Goal: Task Accomplishment & Management: Manage account settings

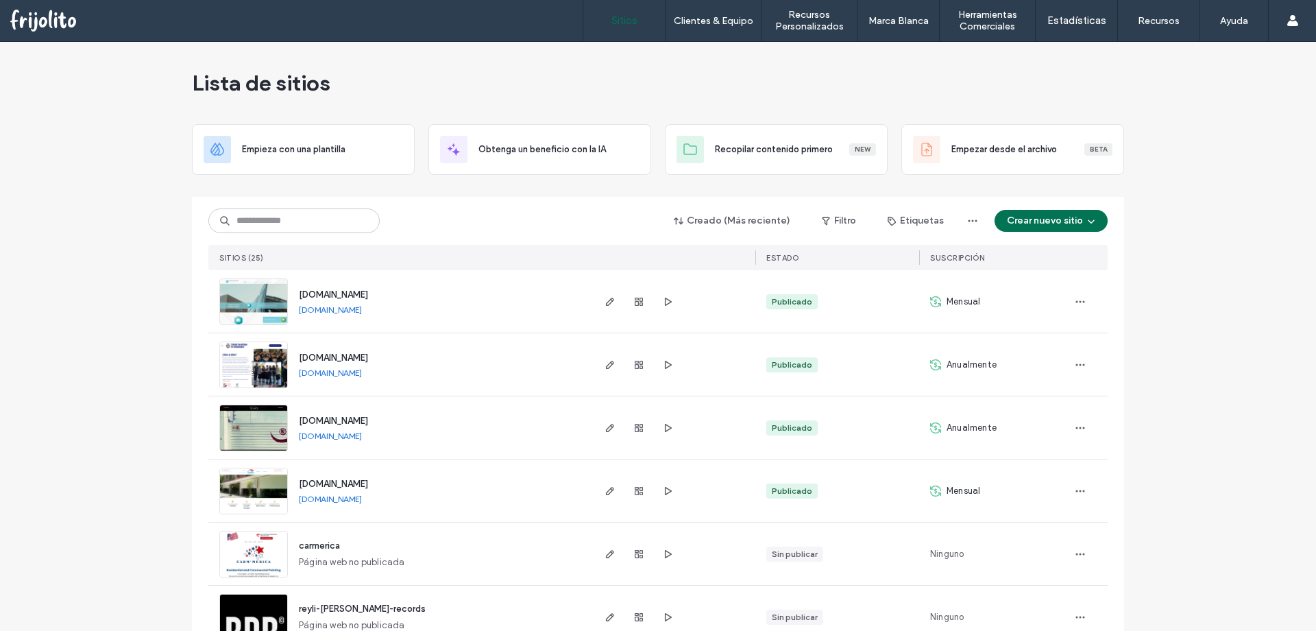
click at [368, 357] on span "[DOMAIN_NAME]" at bounding box center [333, 357] width 69 height 10
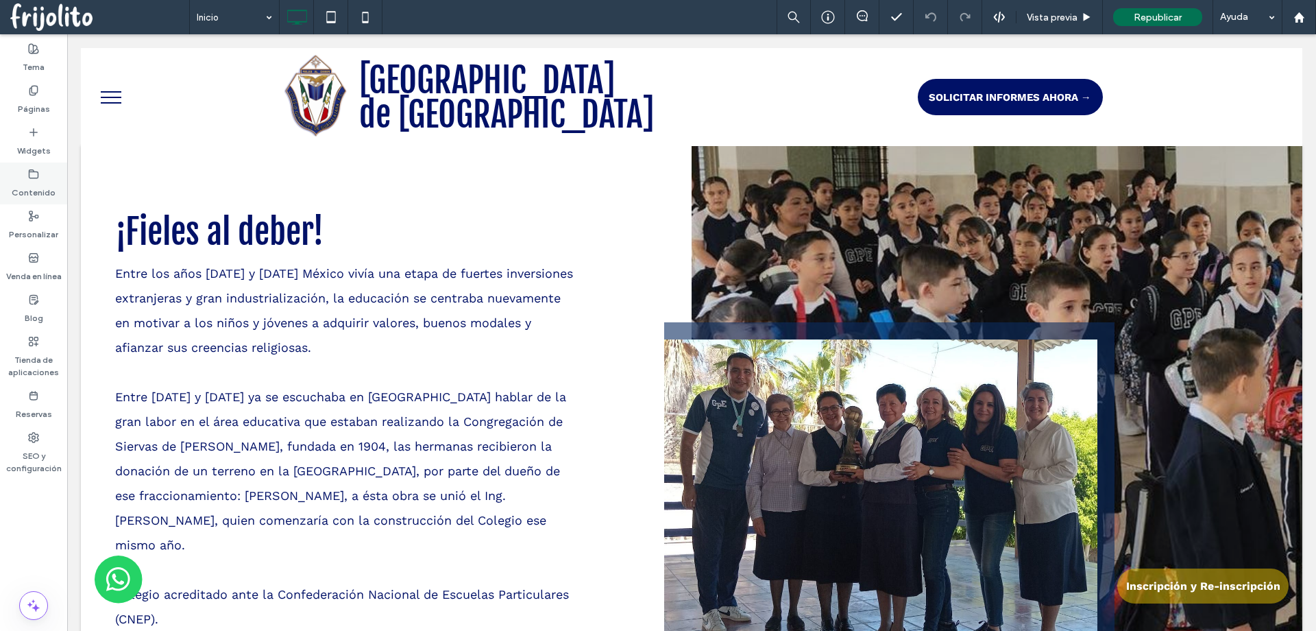
click at [32, 186] on label "Contenido" at bounding box center [34, 189] width 44 height 19
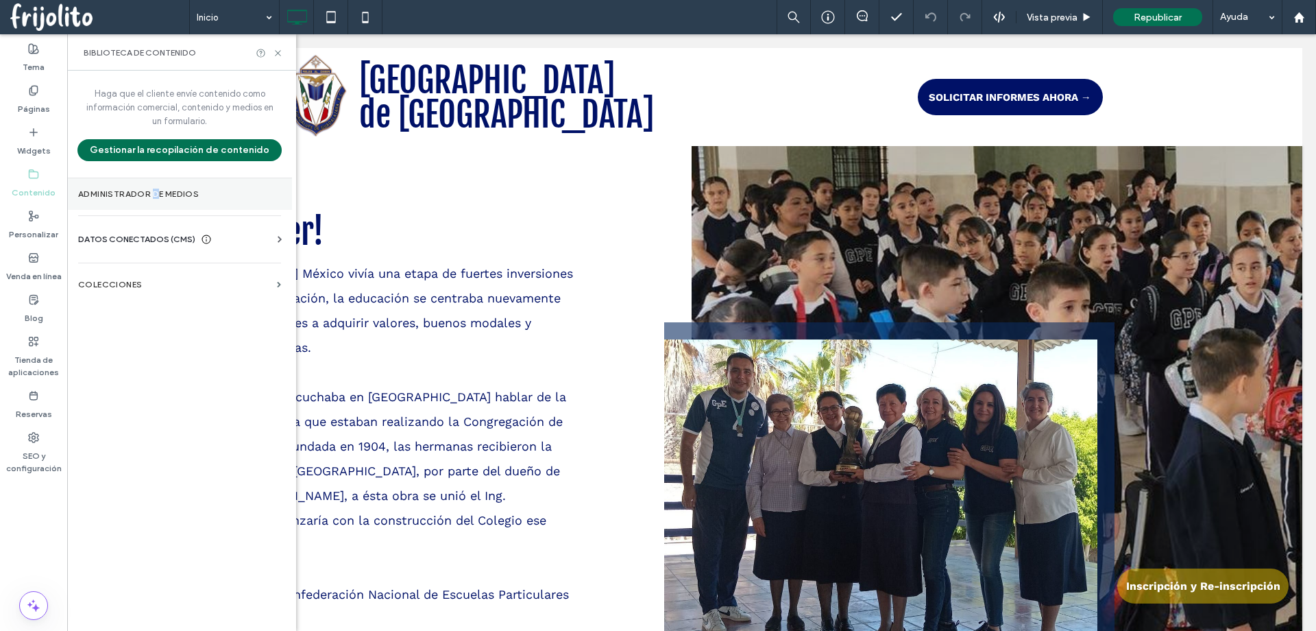
click at [155, 194] on label "Administrador de medios" at bounding box center [179, 194] width 203 height 10
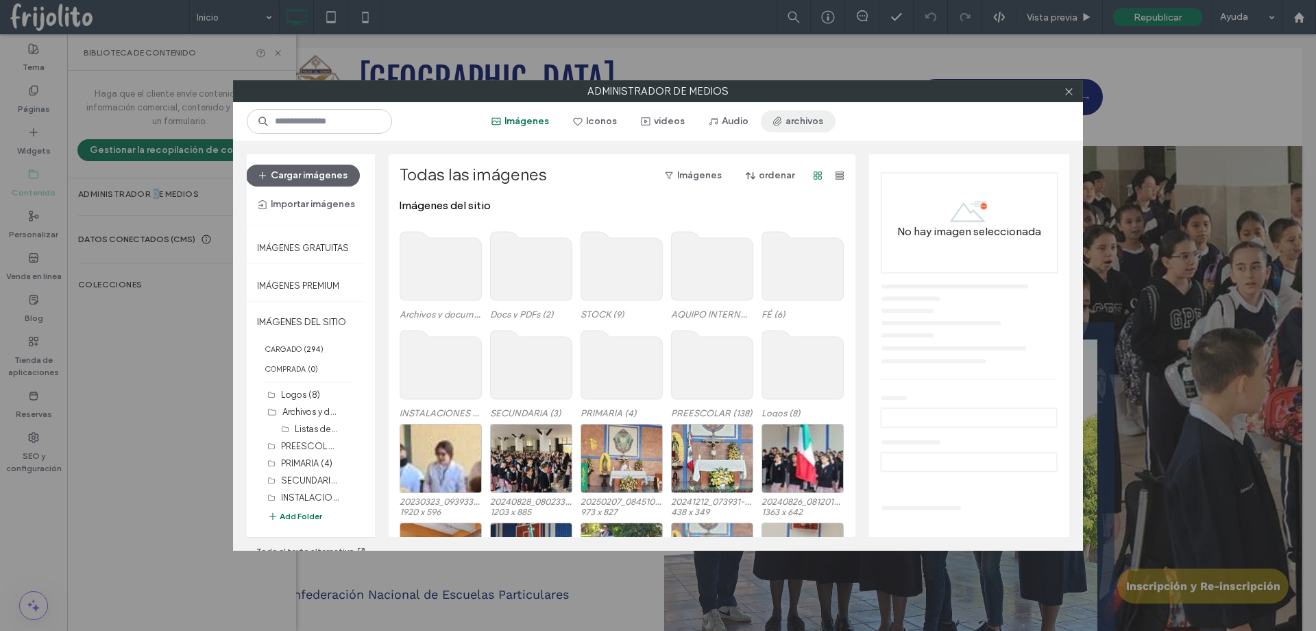
click at [800, 123] on button "archivos" at bounding box center [798, 121] width 75 height 22
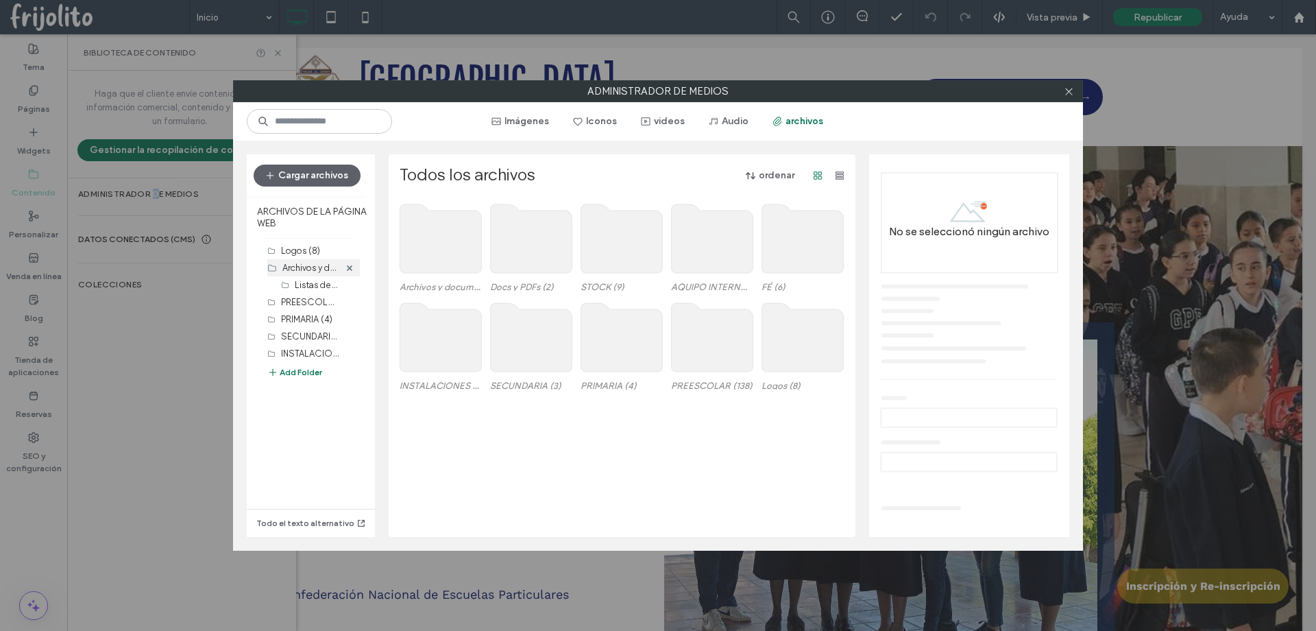
click at [292, 266] on label "Archivos y documentos (14)" at bounding box center [337, 266] width 110 height 13
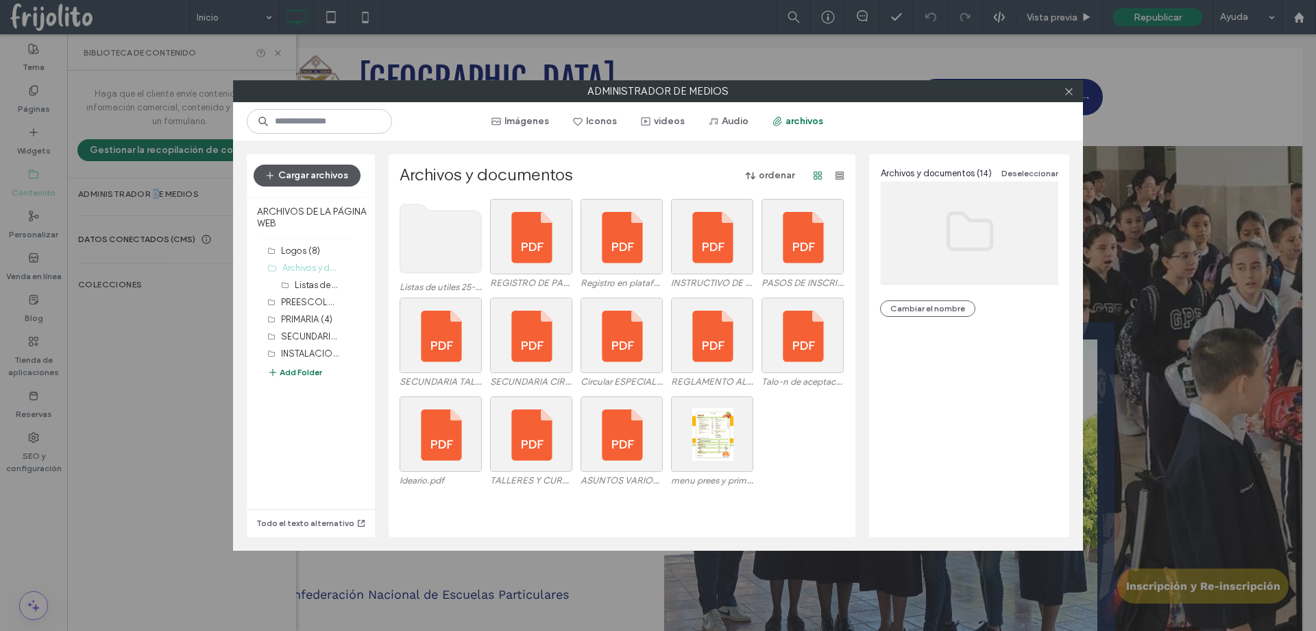
click at [343, 176] on button "Cargar archivos" at bounding box center [307, 176] width 107 height 22
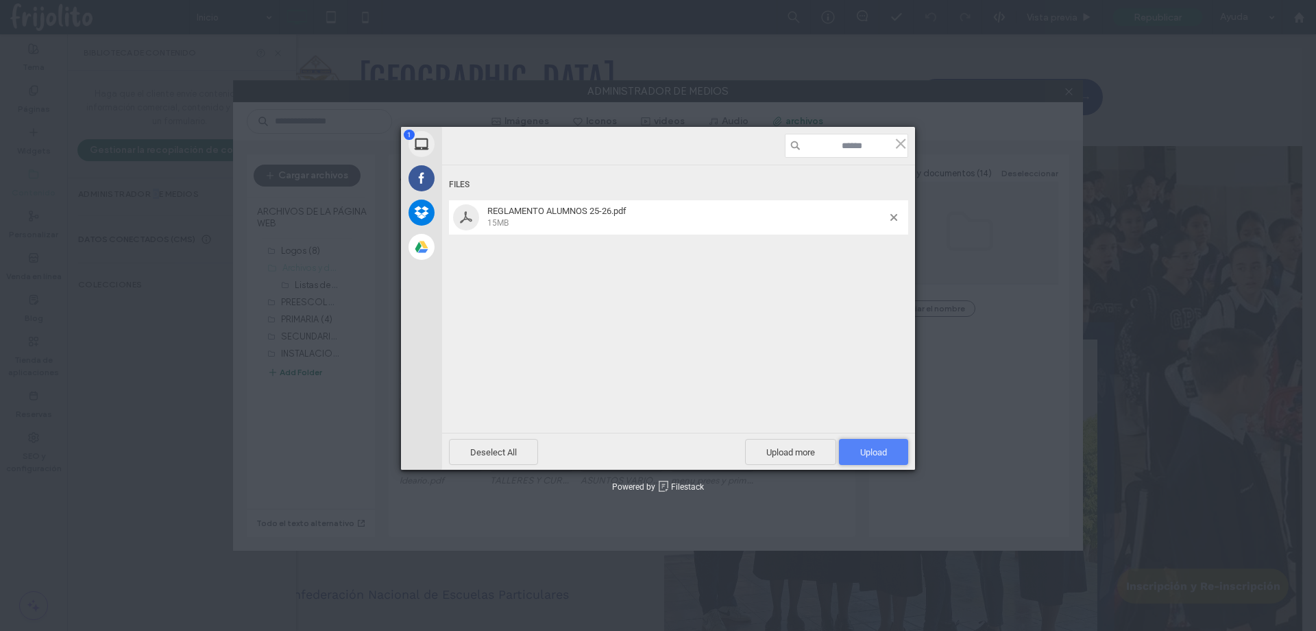
click at [876, 455] on span "Upload 1" at bounding box center [873, 452] width 27 height 10
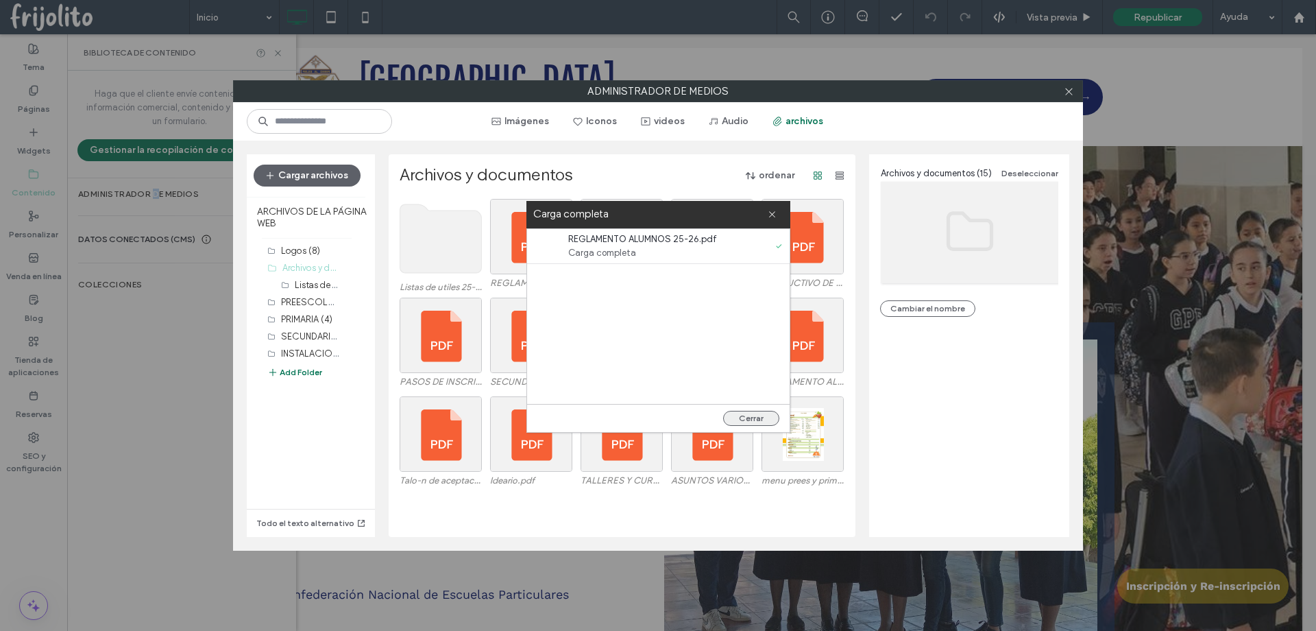
click at [755, 417] on button "Cerrar" at bounding box center [751, 418] width 56 height 15
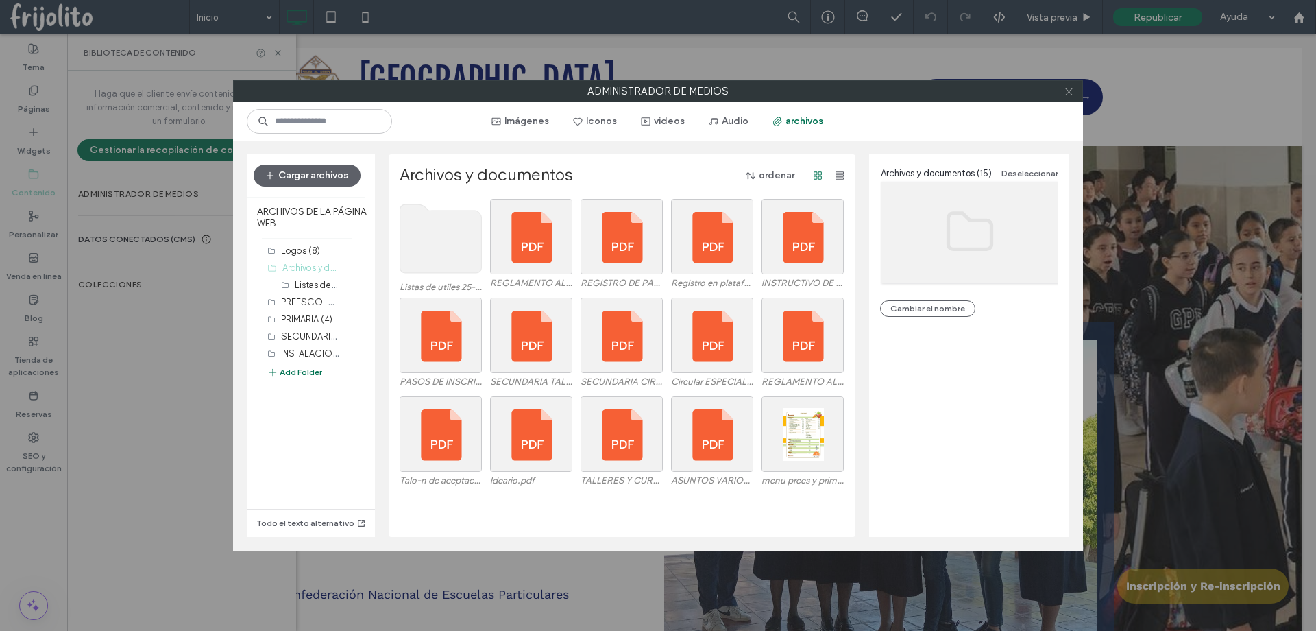
click at [1071, 93] on icon at bounding box center [1069, 91] width 10 height 10
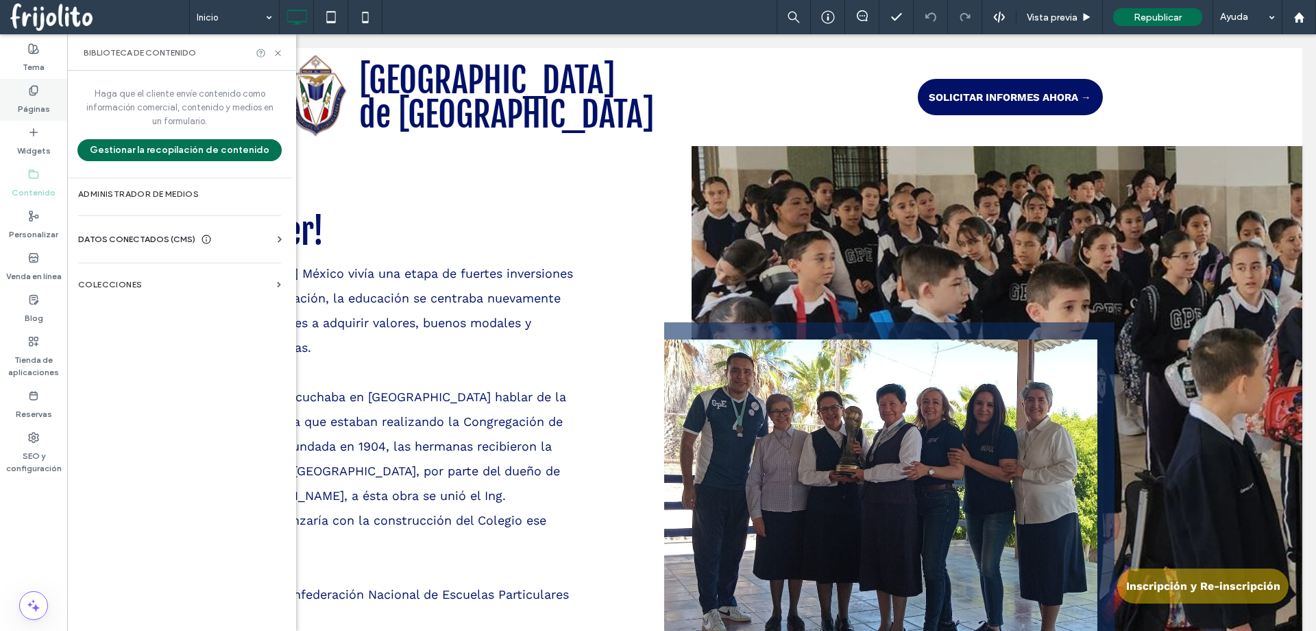
click at [32, 108] on label "Páginas" at bounding box center [34, 105] width 32 height 19
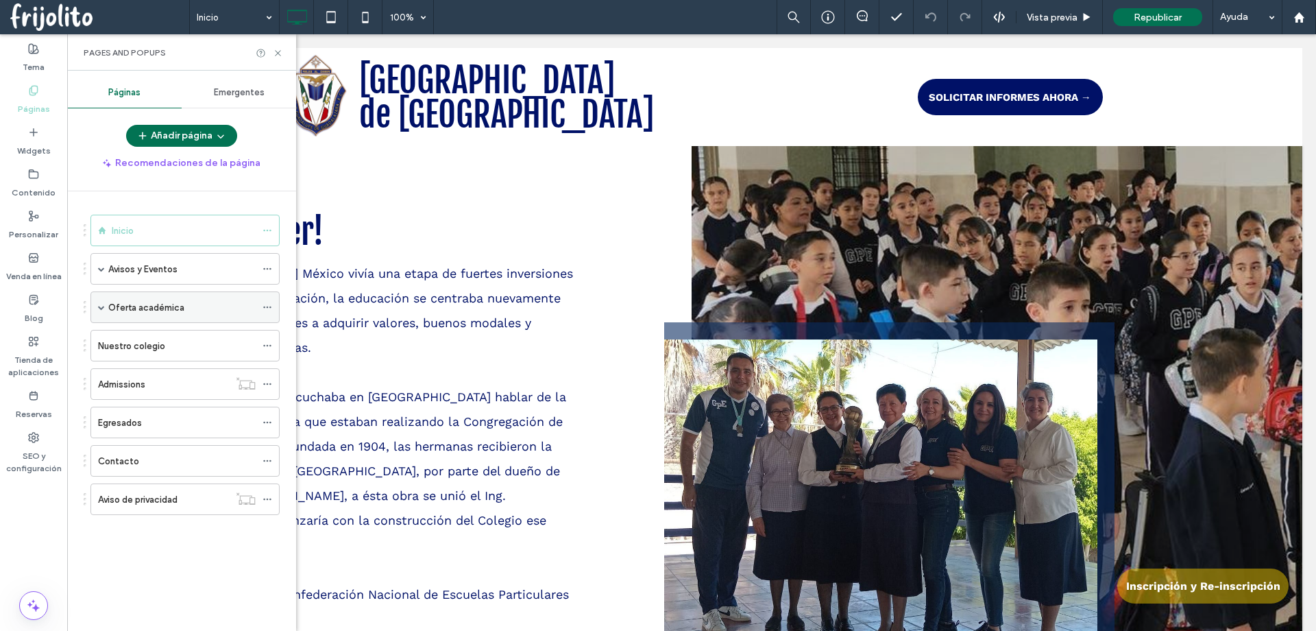
click at [102, 310] on span at bounding box center [101, 307] width 7 height 7
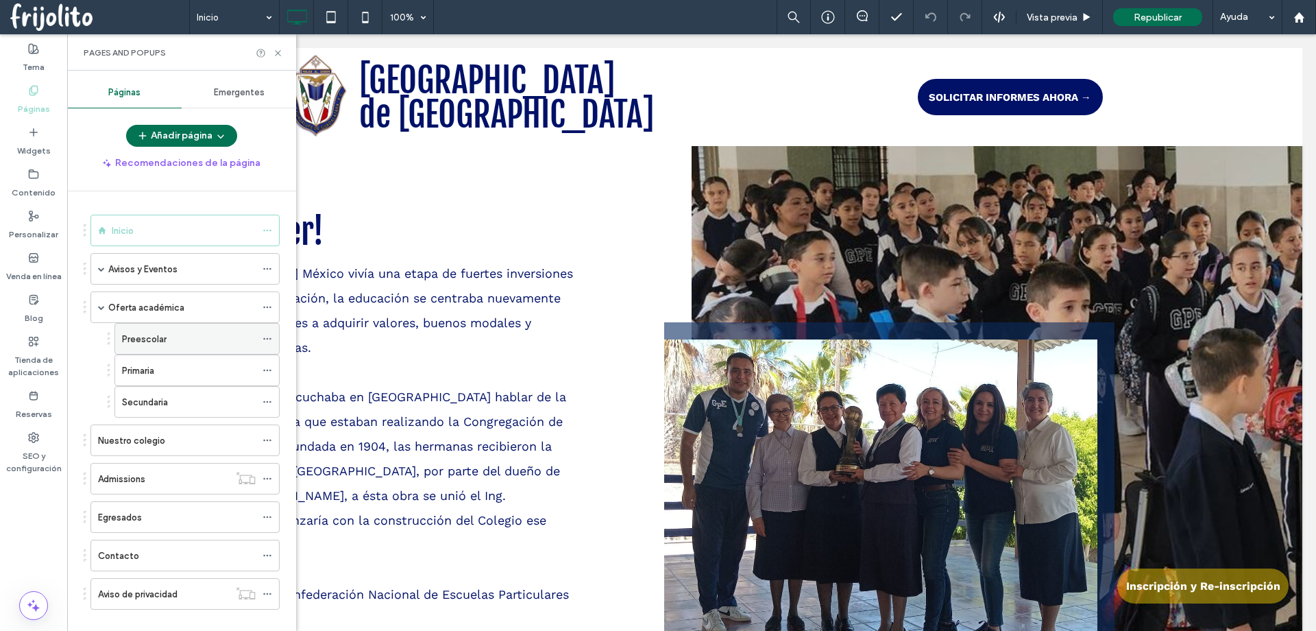
click at [144, 334] on label "Preescolar" at bounding box center [144, 339] width 45 height 24
click at [278, 55] on icon at bounding box center [278, 53] width 10 height 10
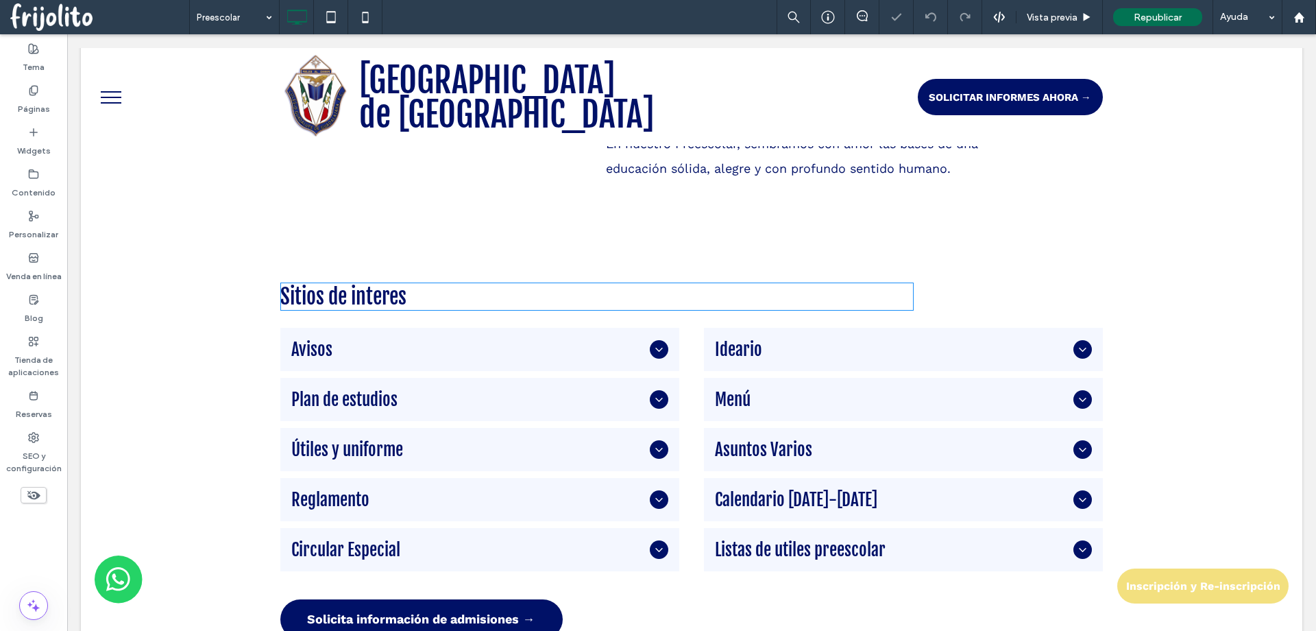
scroll to position [834, 0]
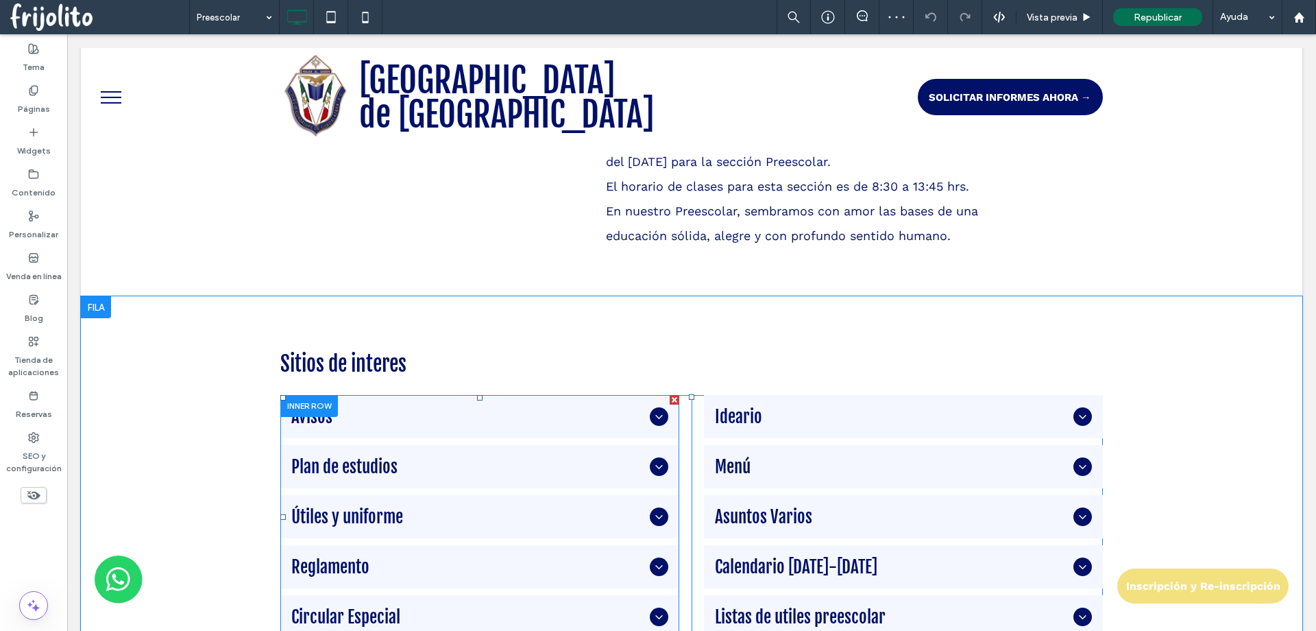
click at [415, 473] on span "Plan de estudios" at bounding box center [467, 466] width 353 height 21
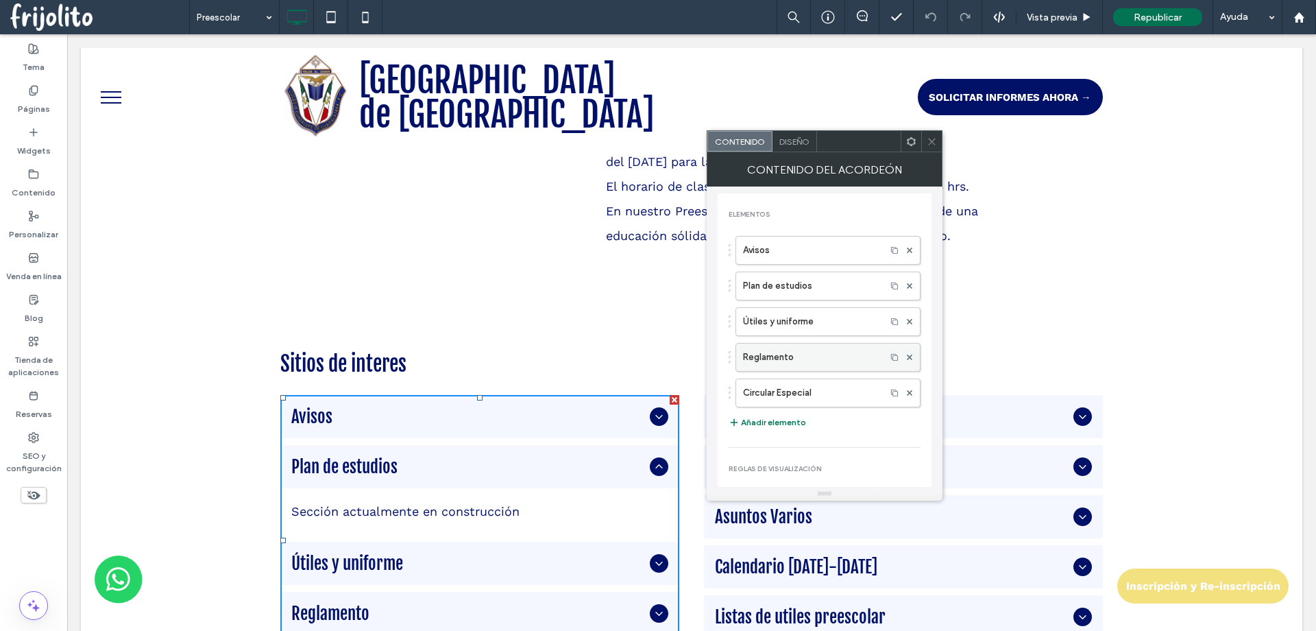
click at [799, 361] on label "Reglamento" at bounding box center [811, 356] width 136 height 27
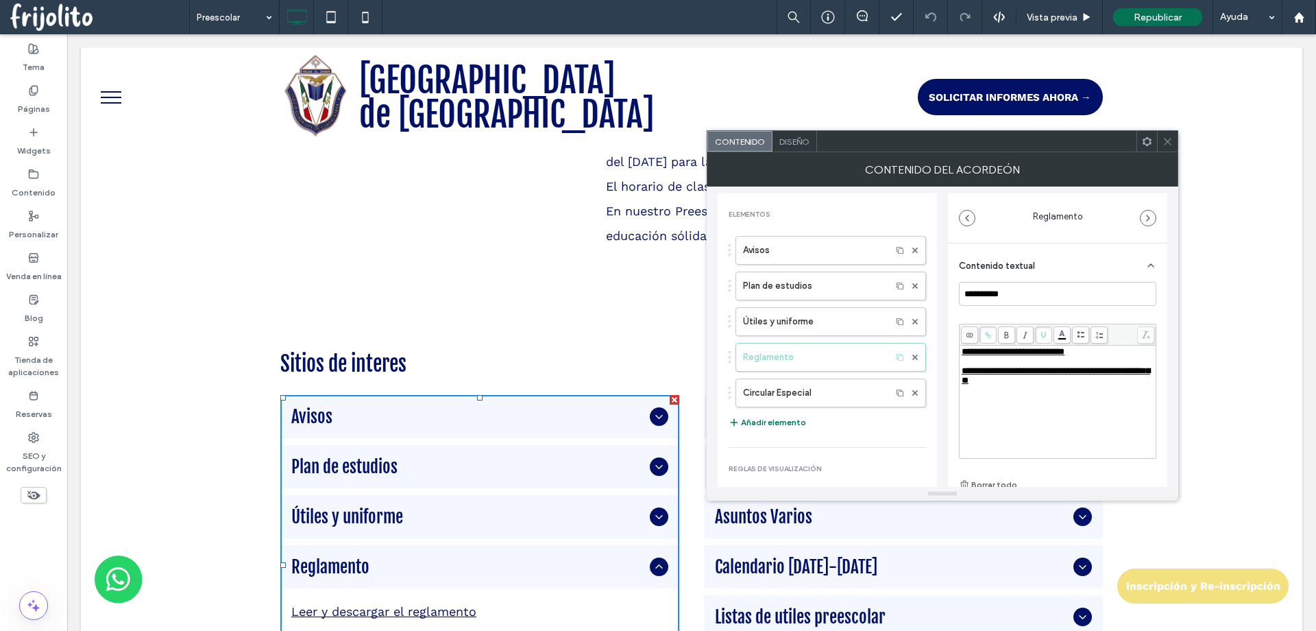
click at [1006, 352] on span "**********" at bounding box center [1013, 351] width 103 height 9
click at [1005, 358] on div "**********" at bounding box center [1058, 366] width 193 height 38
click at [1009, 352] on span "**********" at bounding box center [1013, 351] width 103 height 9
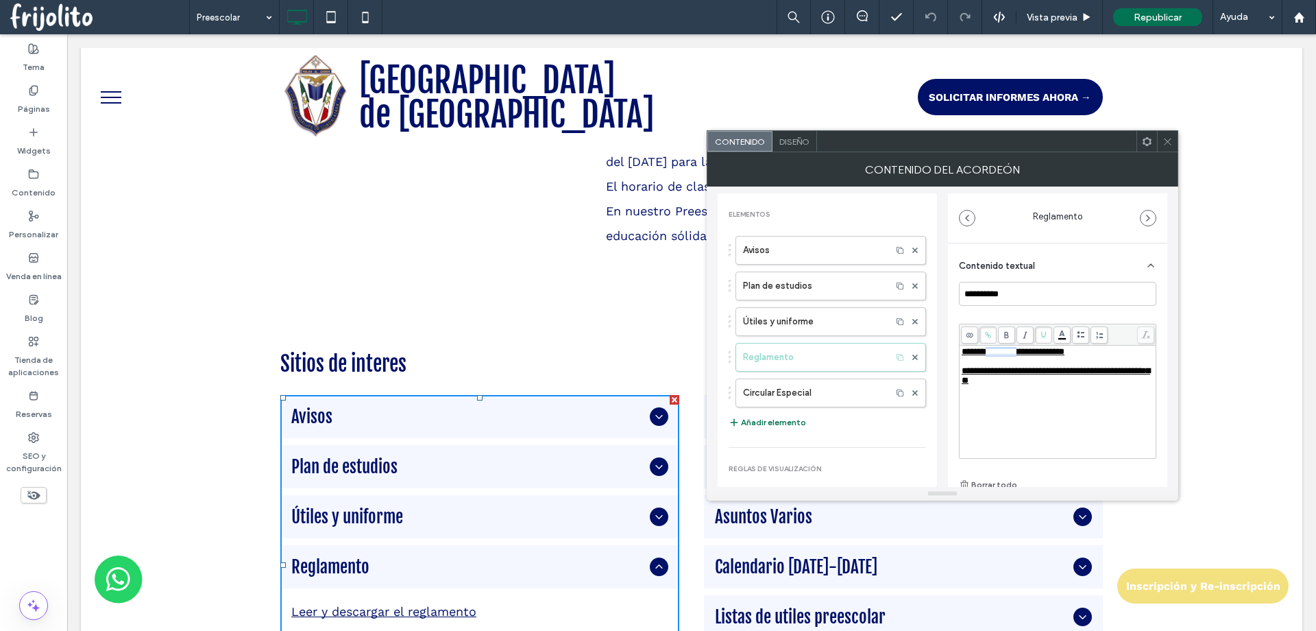
click at [1009, 352] on span "**********" at bounding box center [1013, 351] width 103 height 9
click at [992, 331] on span at bounding box center [987, 334] width 17 height 17
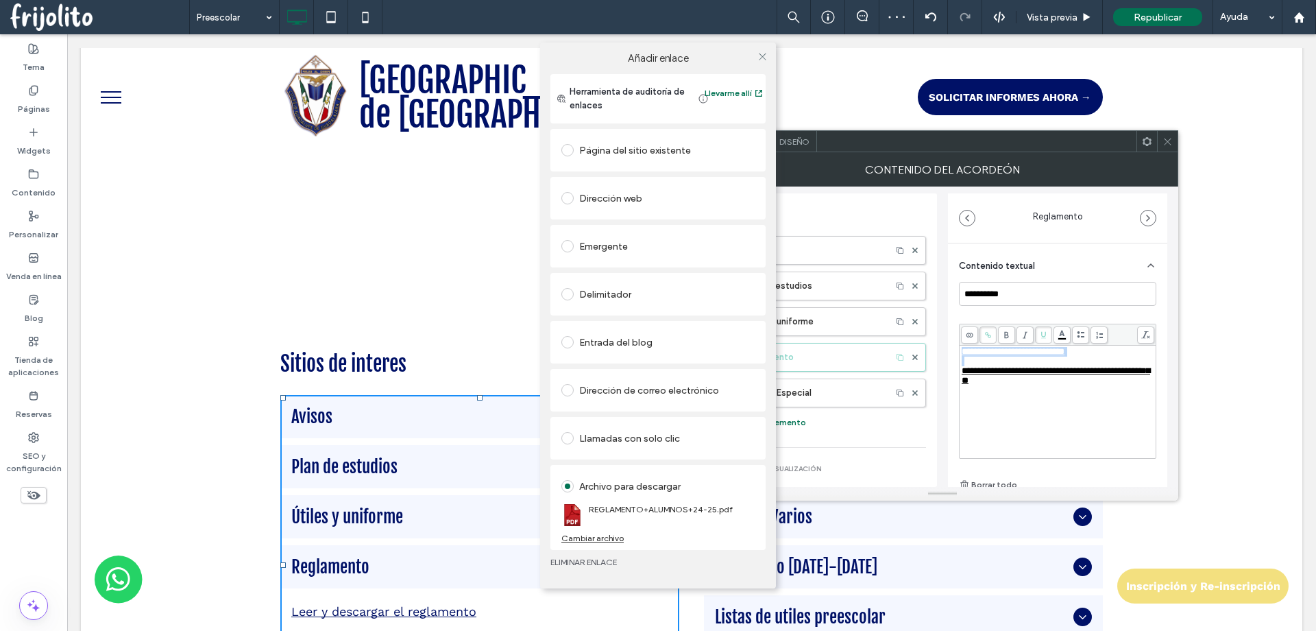
click at [592, 539] on div "Cambiar archivo" at bounding box center [592, 538] width 62 height 10
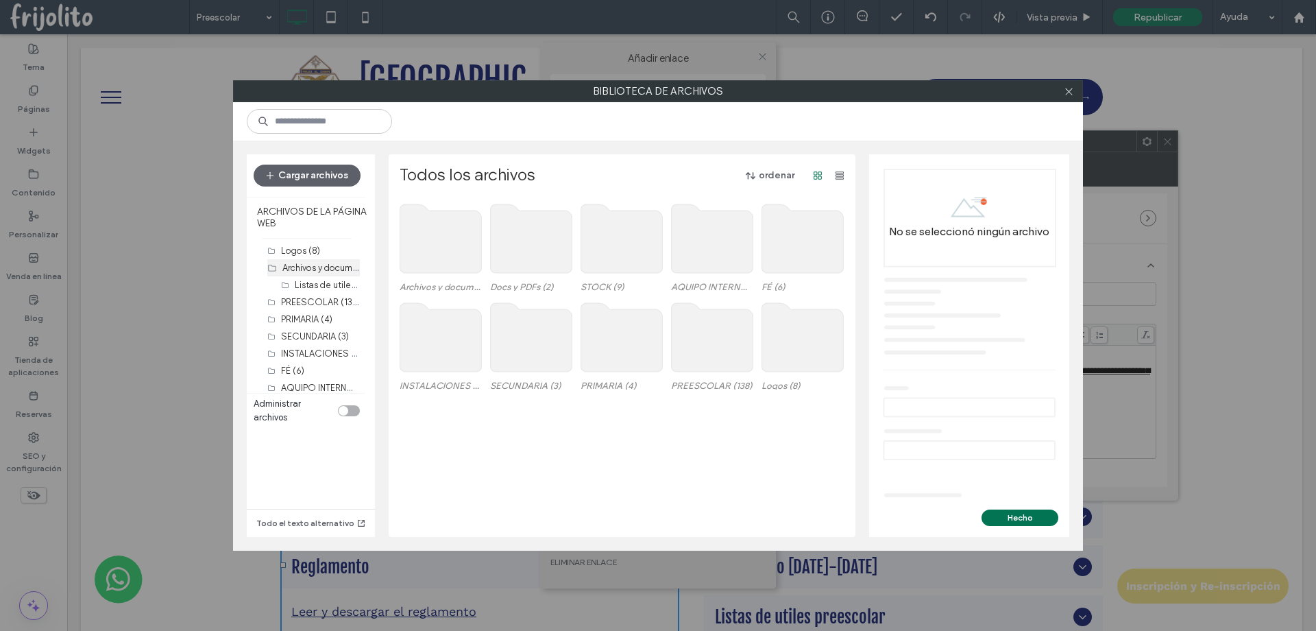
click at [331, 269] on label "Archivos y documentos (15)" at bounding box center [337, 266] width 110 height 13
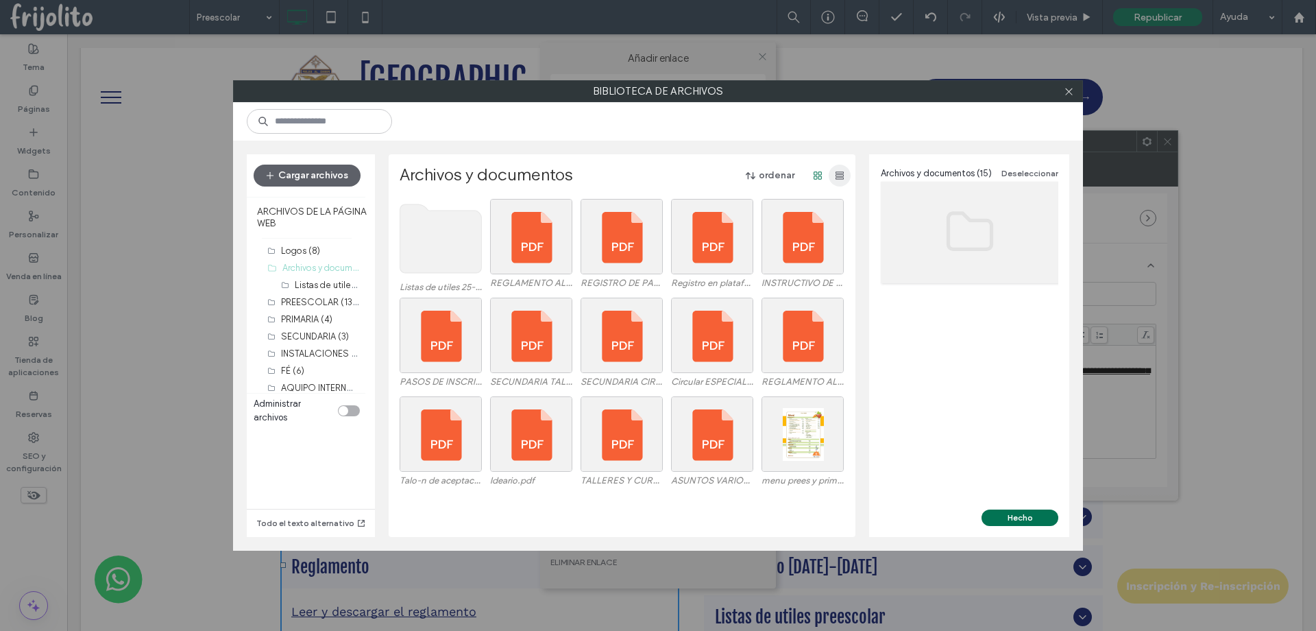
click at [838, 171] on span "button" at bounding box center [840, 176] width 22 height 22
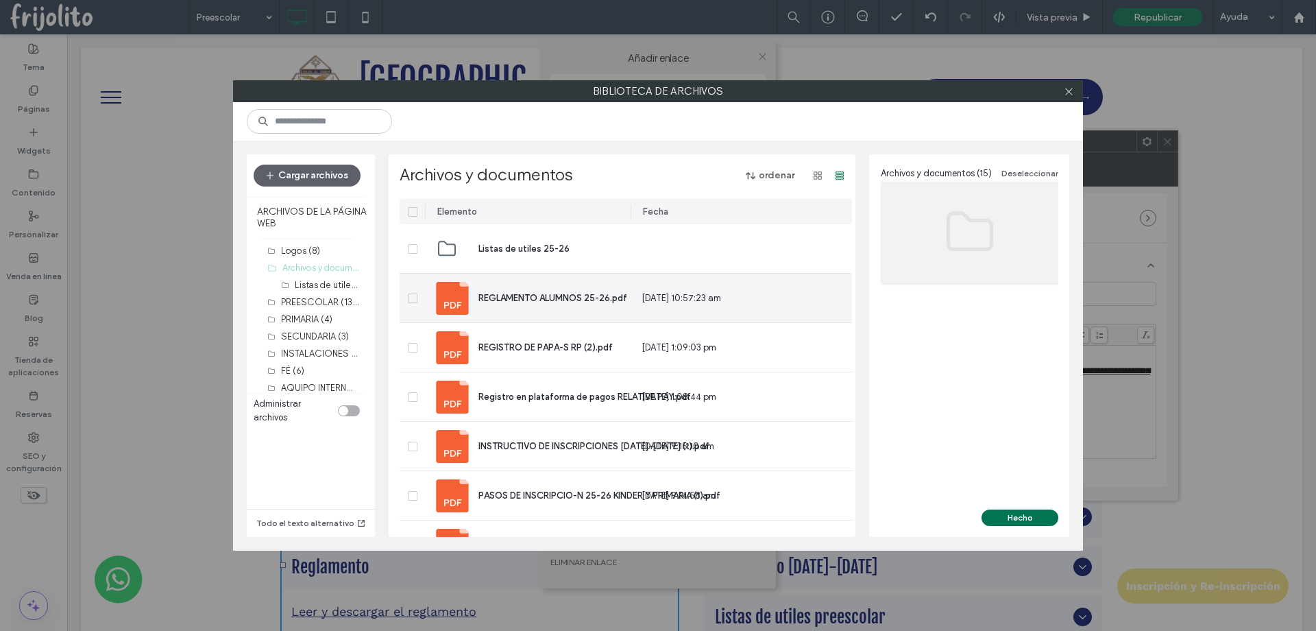
click at [523, 297] on span "REGLAMENTO ALUMNOS 25-26.pdf" at bounding box center [552, 298] width 149 height 10
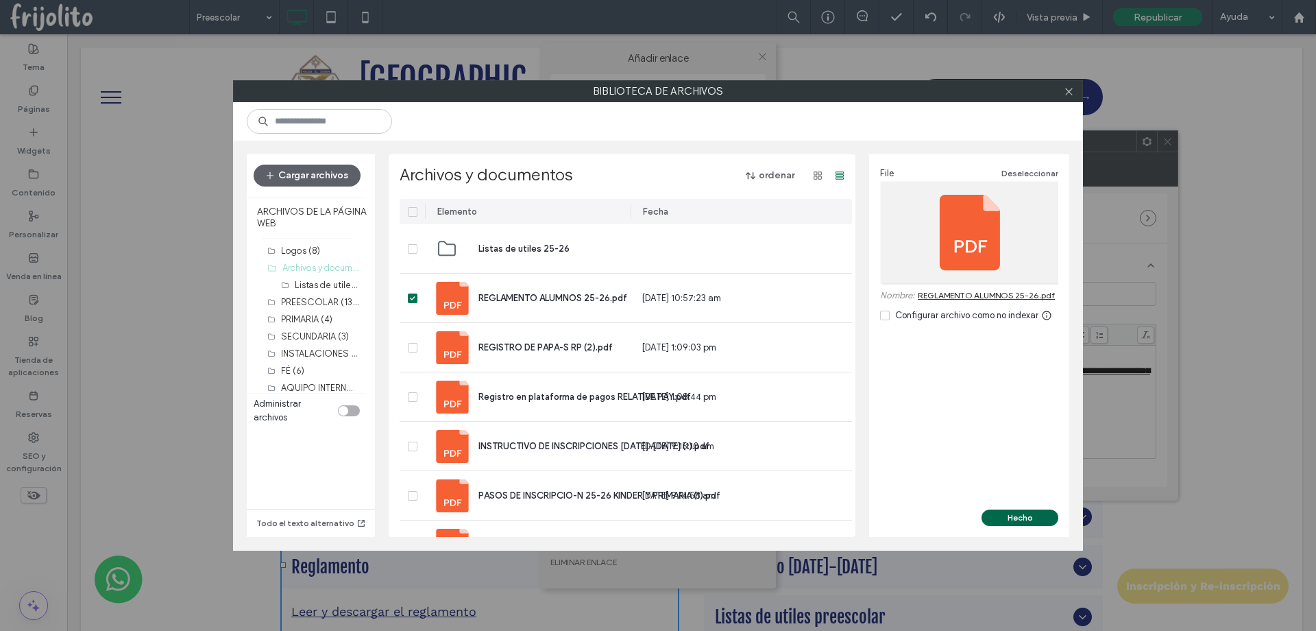
click at [1034, 517] on button "Hecho" at bounding box center [1020, 517] width 77 height 16
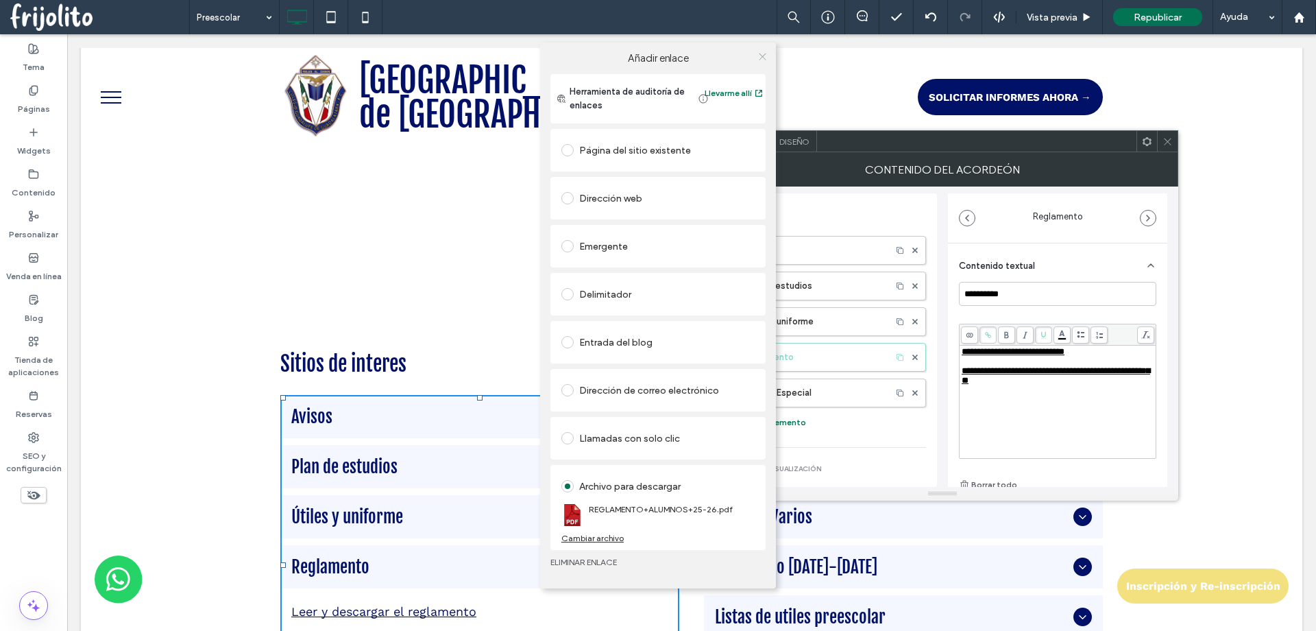
click at [762, 58] on icon at bounding box center [762, 56] width 10 height 10
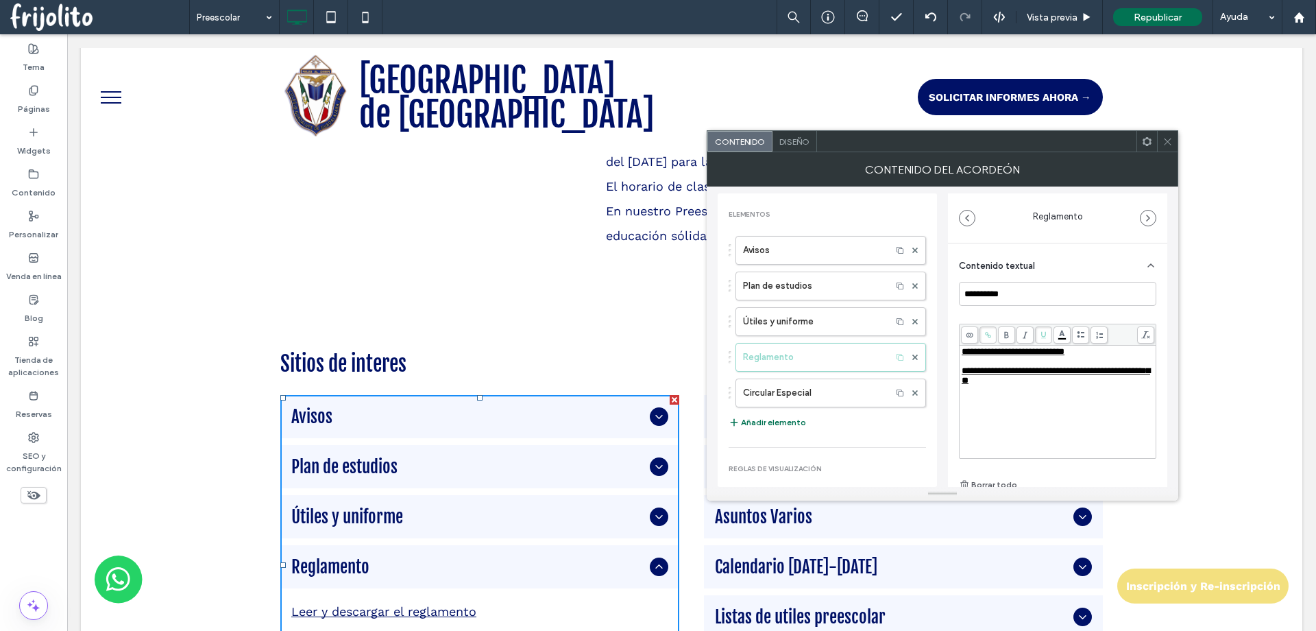
click at [1169, 146] on icon at bounding box center [1167, 141] width 10 height 10
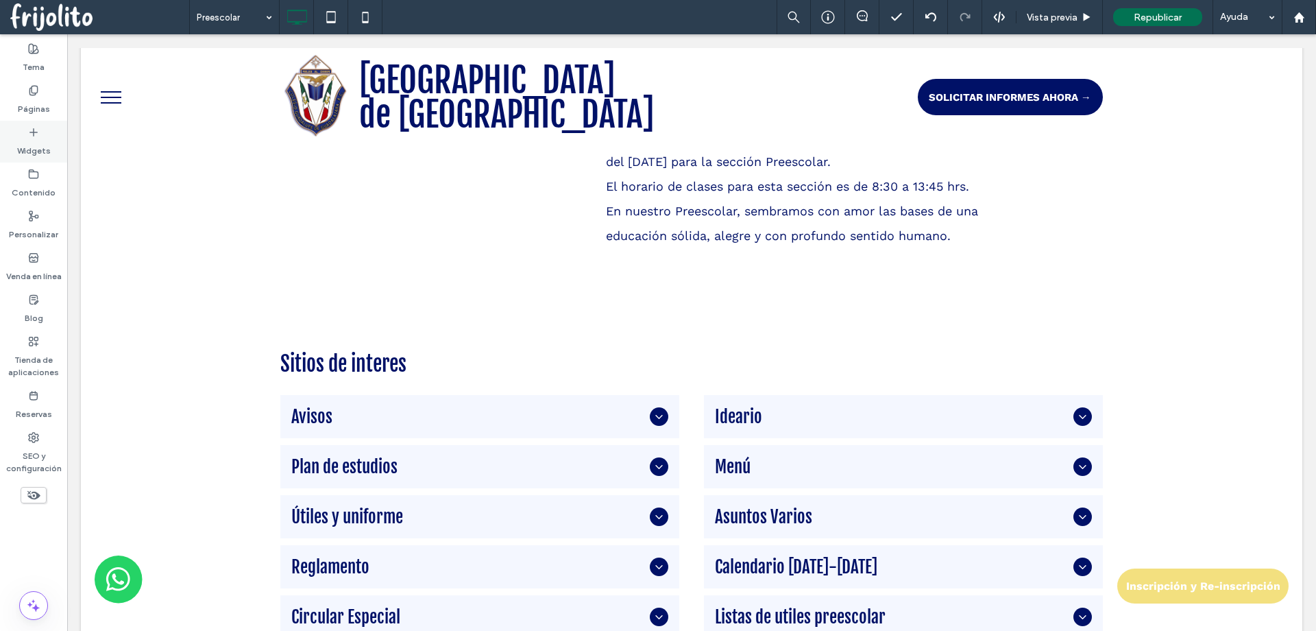
click at [27, 143] on label "Widgets" at bounding box center [34, 147] width 34 height 19
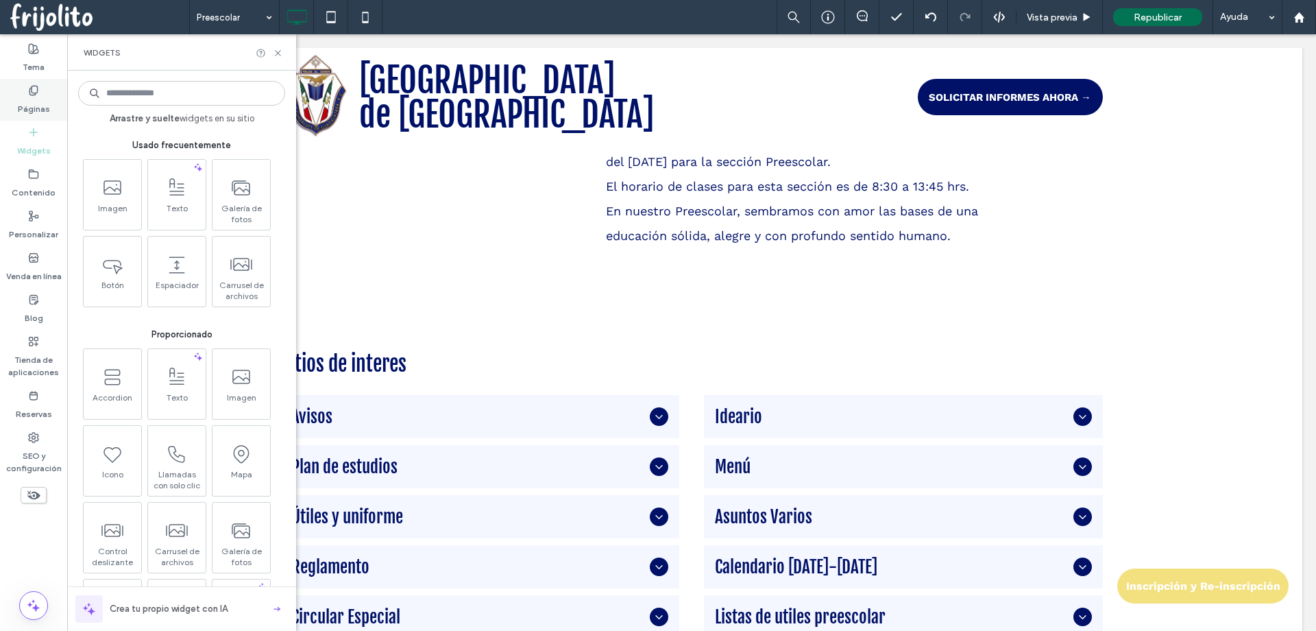
click at [27, 95] on div "Páginas" at bounding box center [33, 100] width 67 height 42
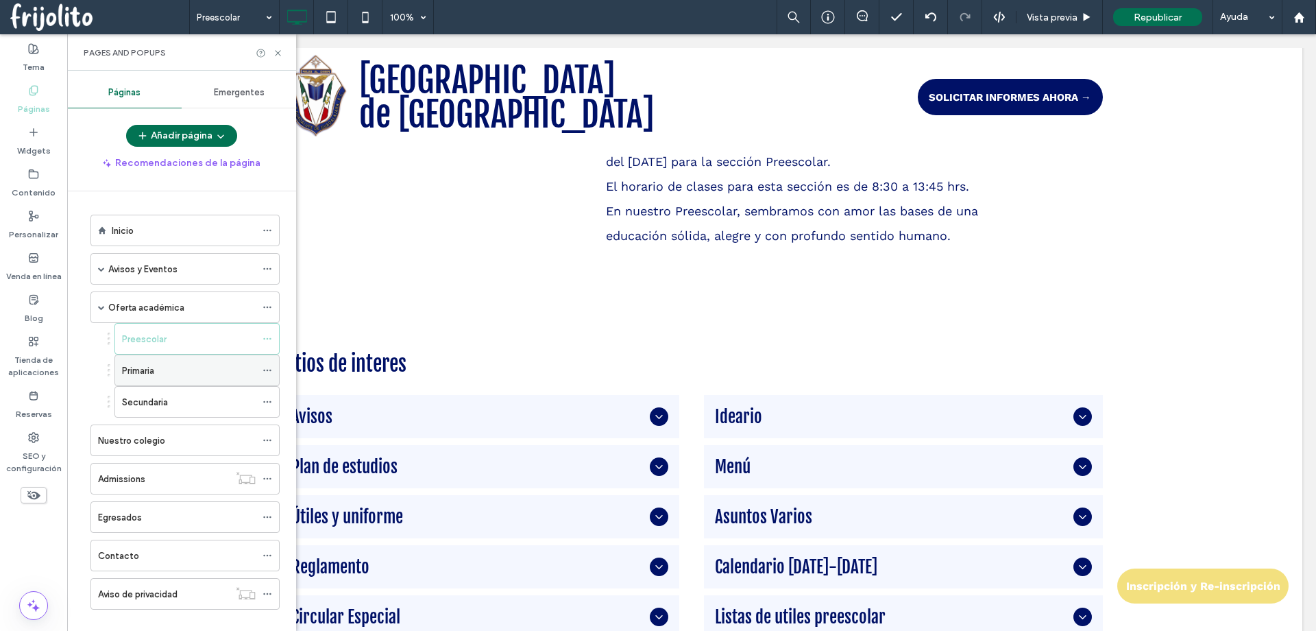
click at [188, 365] on div "Primaria" at bounding box center [189, 370] width 134 height 14
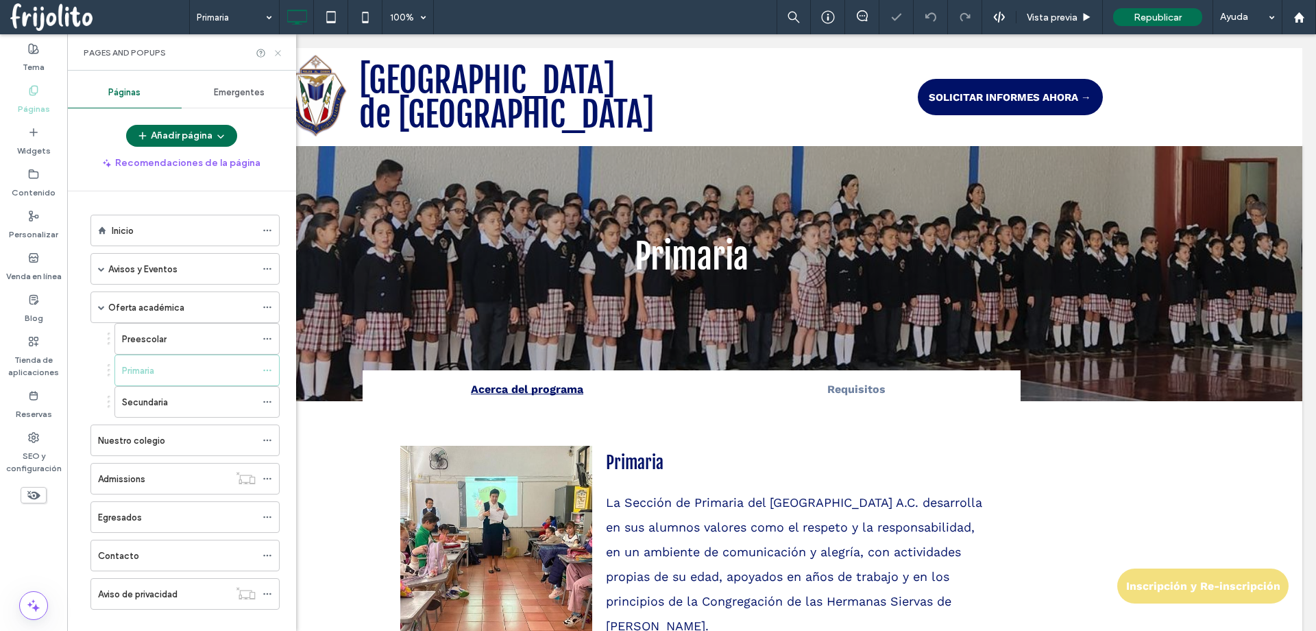
click at [274, 51] on icon at bounding box center [278, 53] width 10 height 10
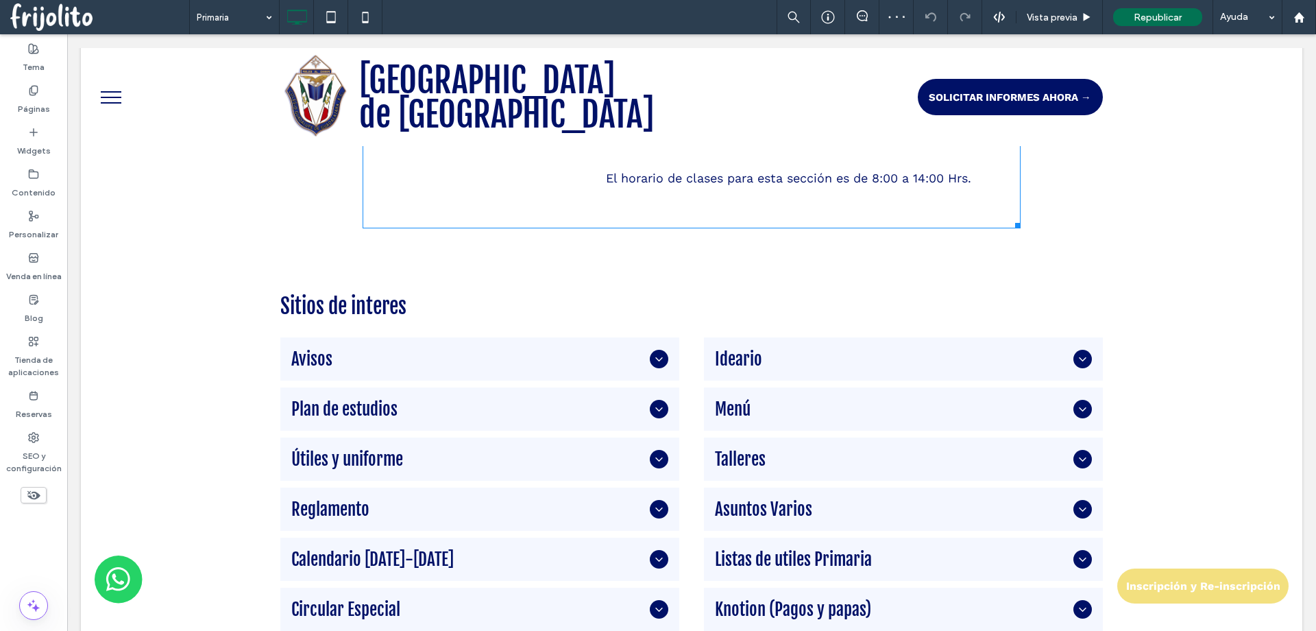
scroll to position [858, 0]
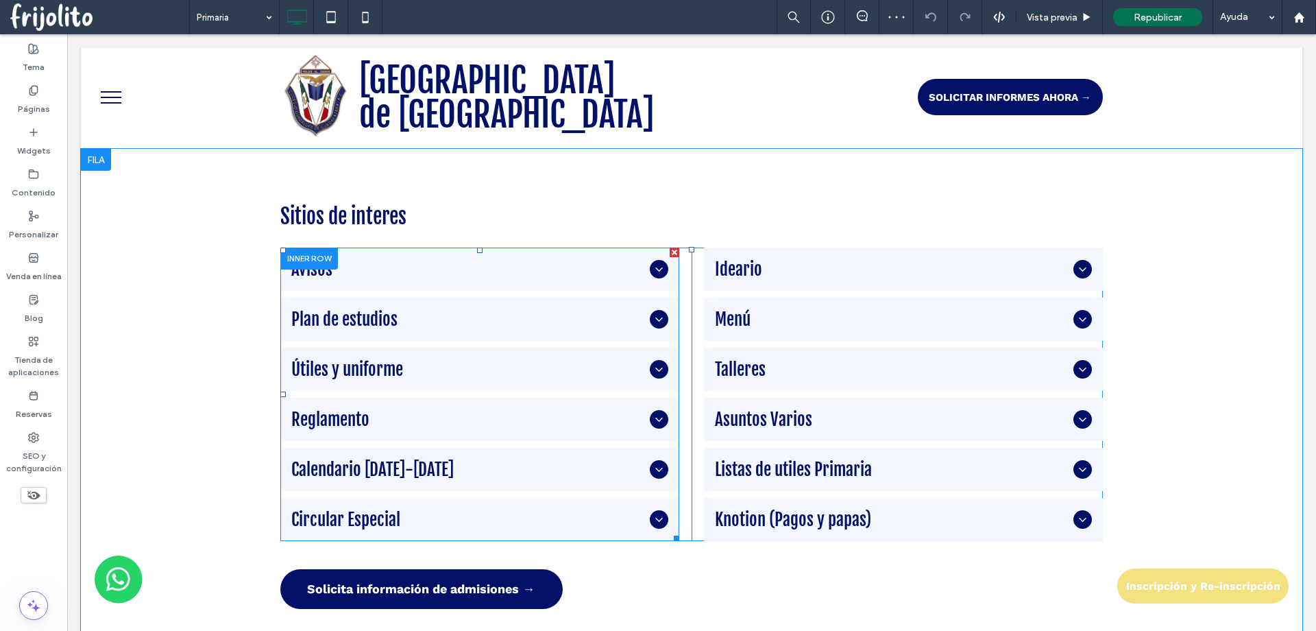
click at [461, 336] on div "Plan de estudios" at bounding box center [479, 318] width 399 height 43
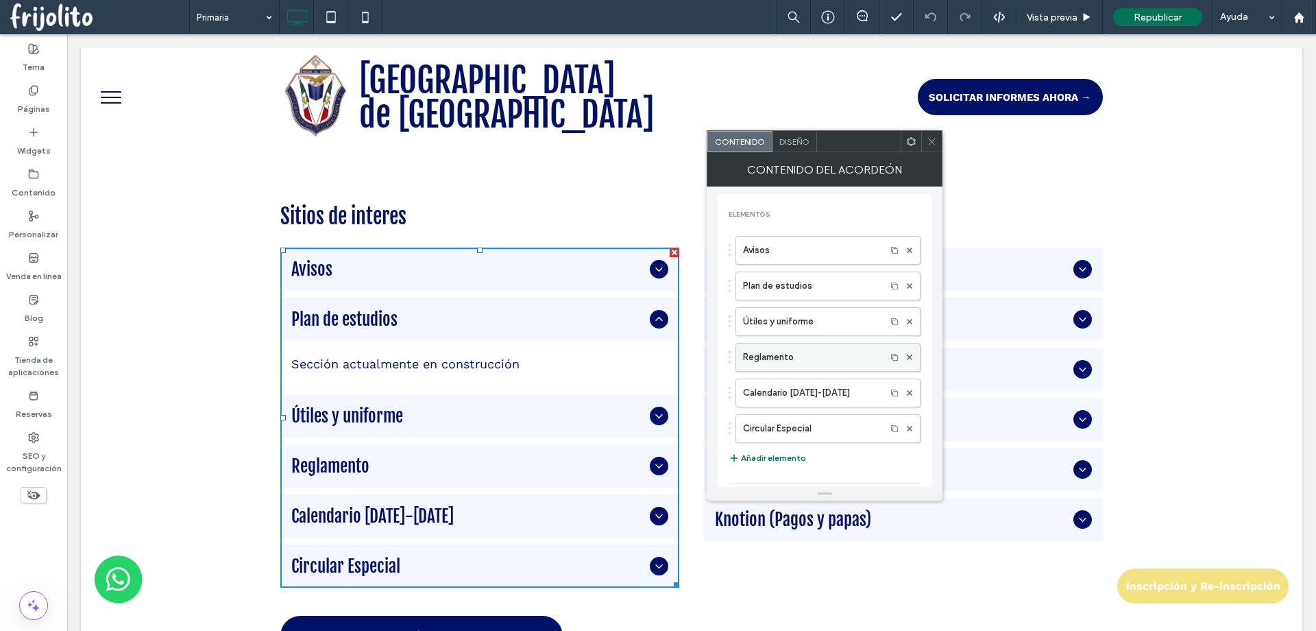
click at [791, 353] on label "Reglamento" at bounding box center [811, 356] width 136 height 27
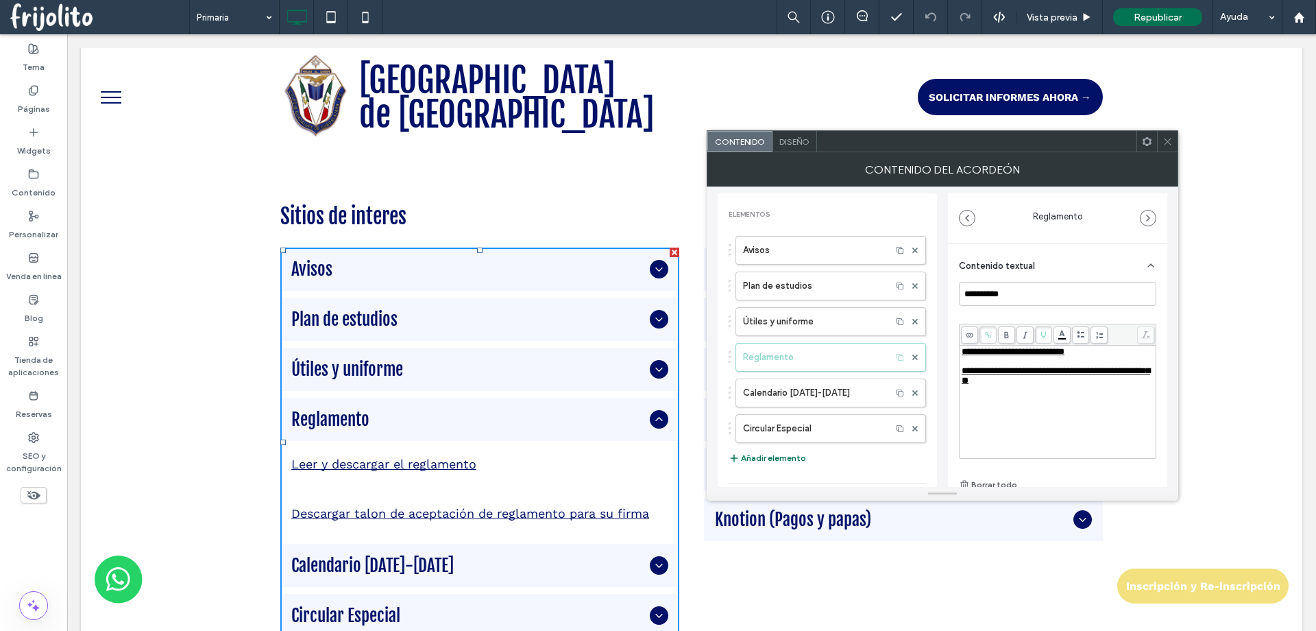
click at [992, 351] on span "**********" at bounding box center [1013, 351] width 103 height 9
click at [991, 334] on icon at bounding box center [988, 335] width 8 height 8
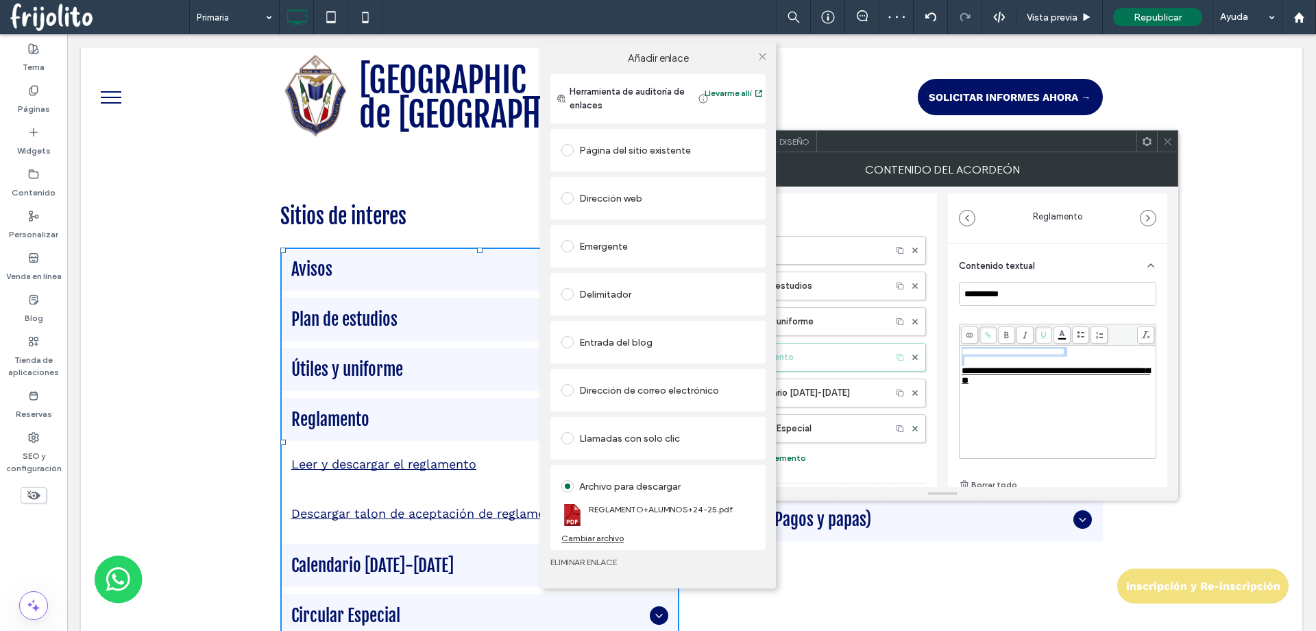
click at [597, 540] on div "Cambiar archivo" at bounding box center [592, 538] width 62 height 10
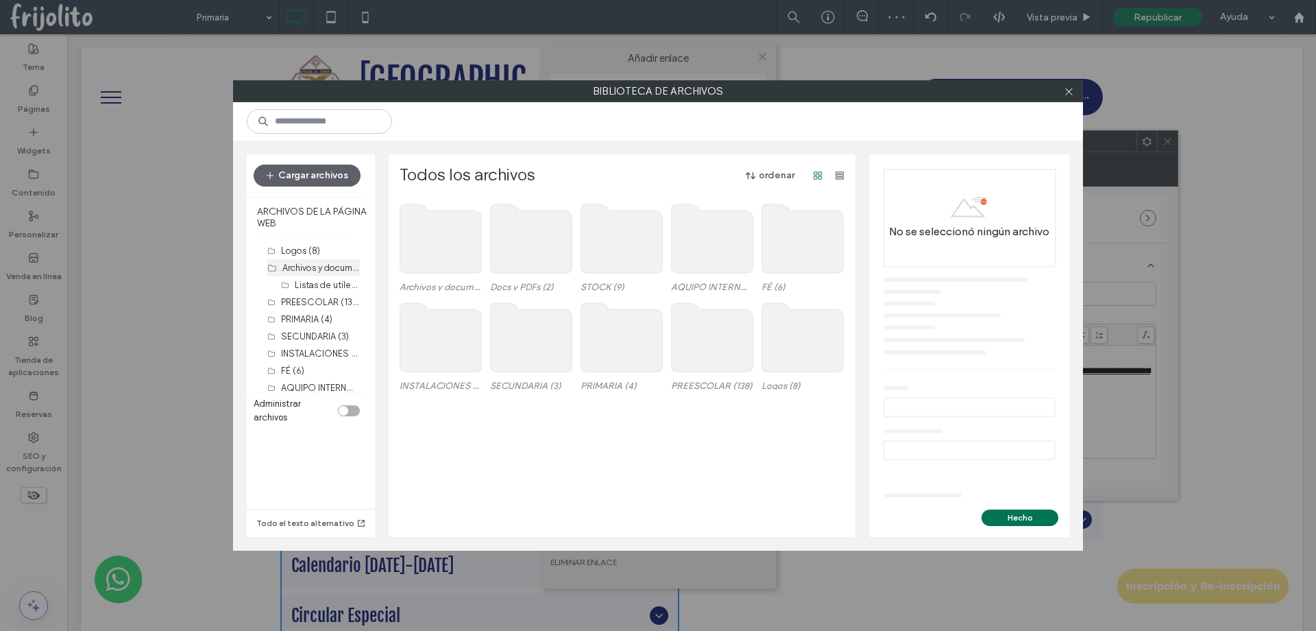
click at [341, 268] on label "Archivos y documentos (15)" at bounding box center [337, 266] width 110 height 13
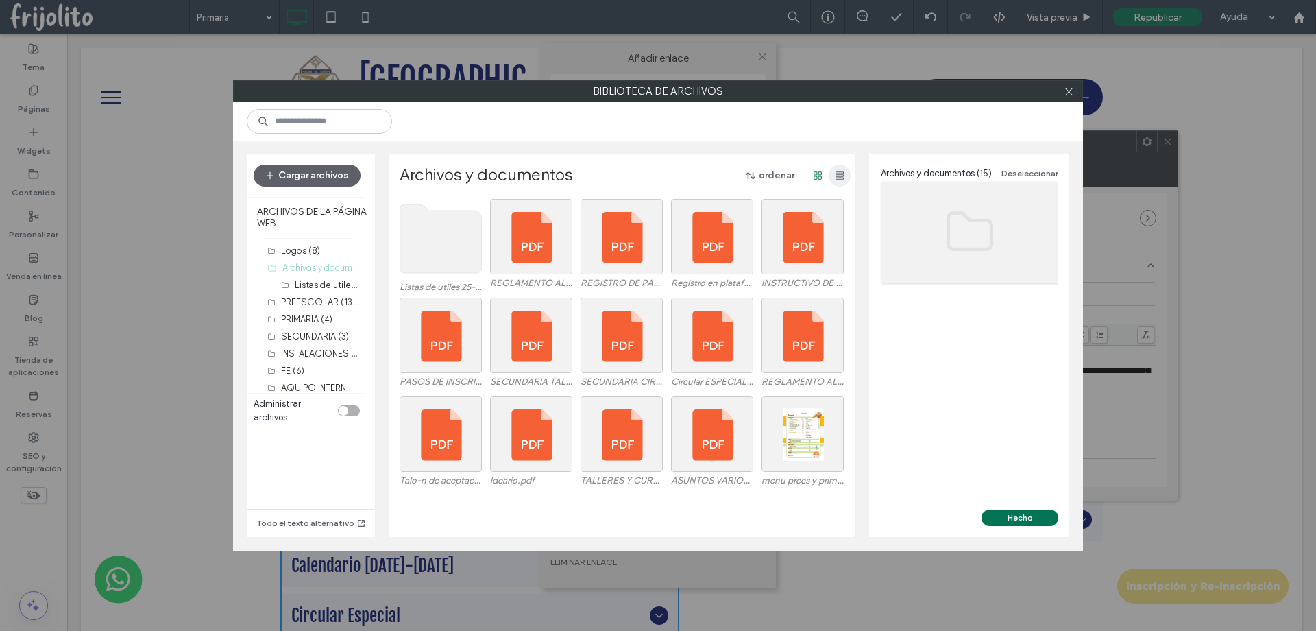
click at [837, 173] on use "button" at bounding box center [840, 175] width 8 height 8
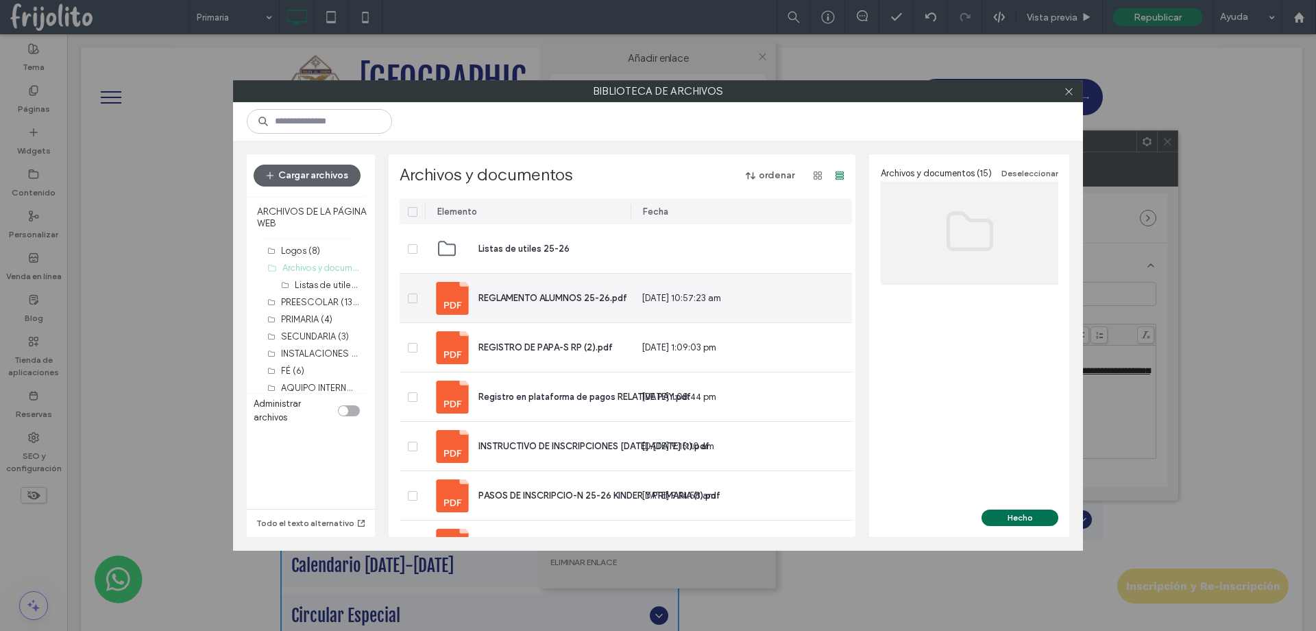
click at [519, 297] on span "REGLAMENTO ALUMNOS 25-26.pdf" at bounding box center [552, 298] width 149 height 10
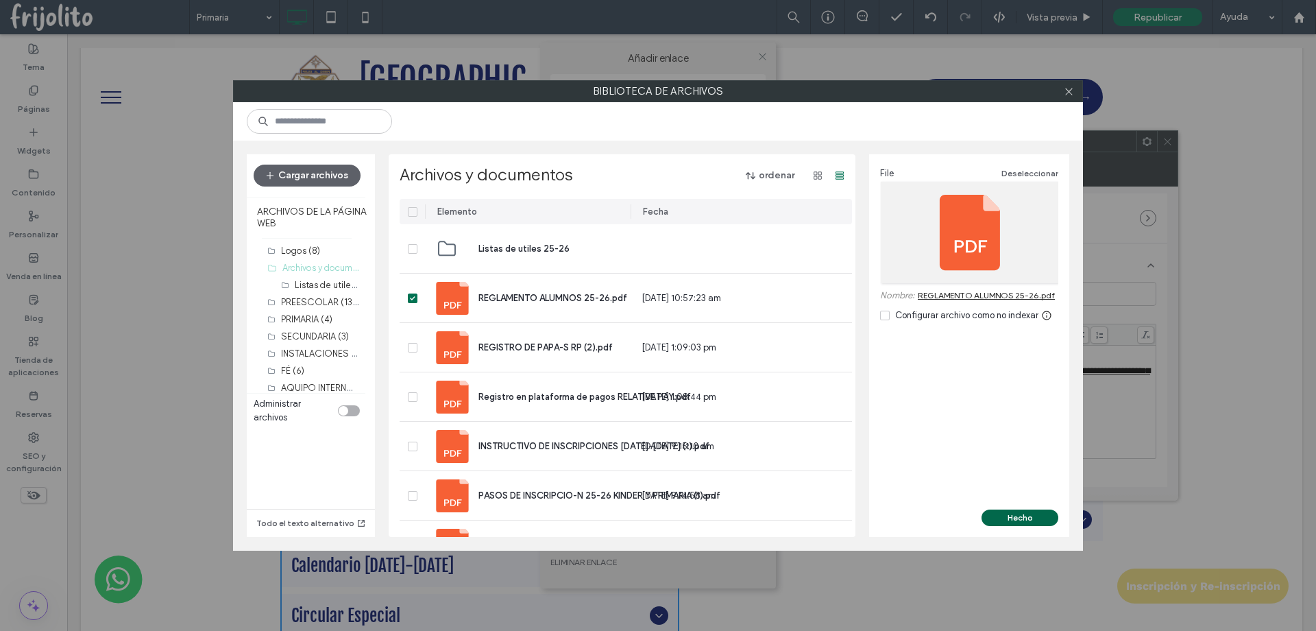
click at [1007, 522] on button "Hecho" at bounding box center [1020, 517] width 77 height 16
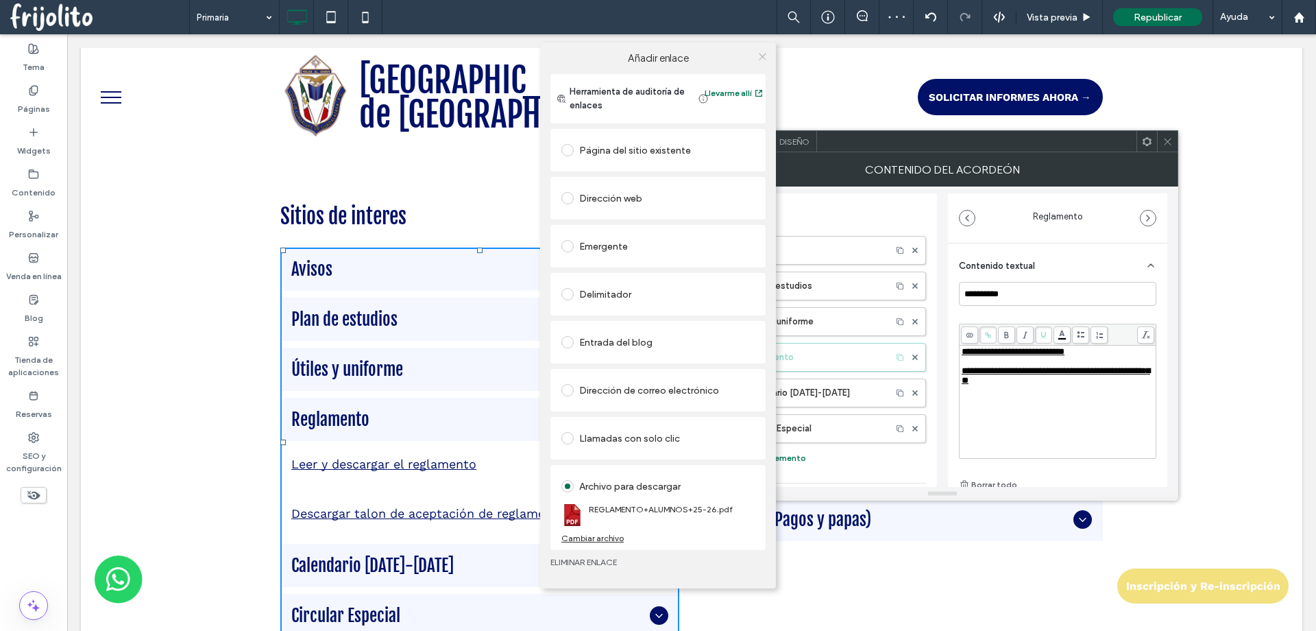
click at [760, 58] on use at bounding box center [762, 56] width 7 height 7
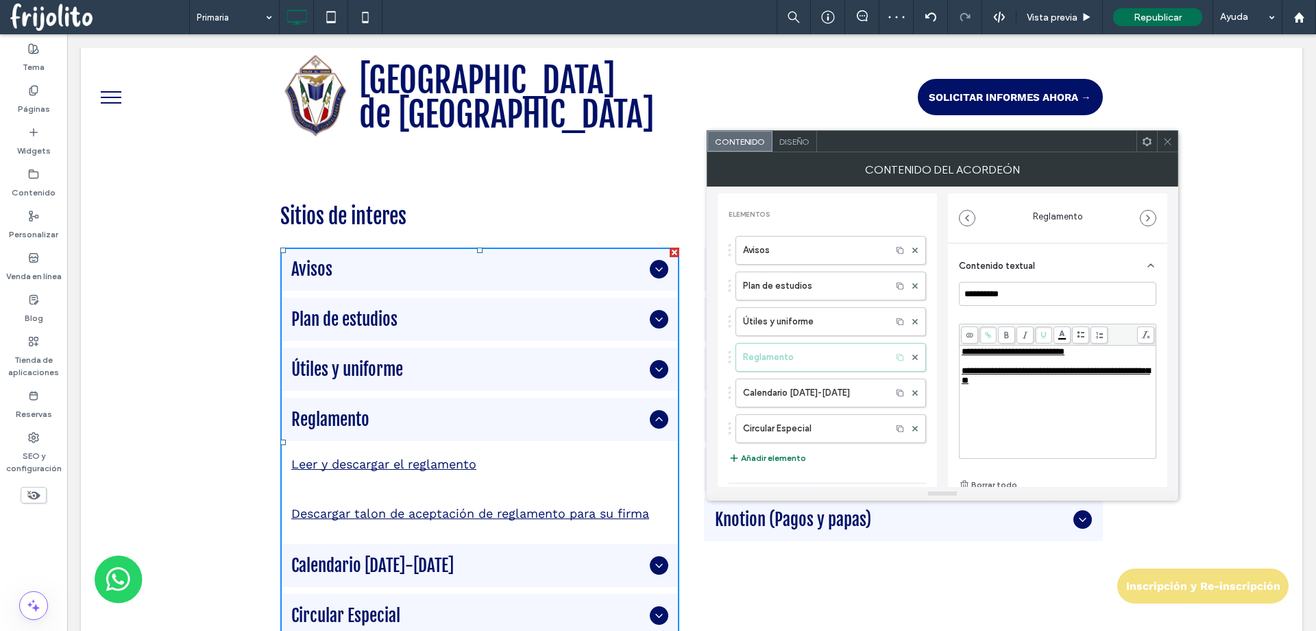
click at [1174, 141] on div at bounding box center [1167, 141] width 21 height 21
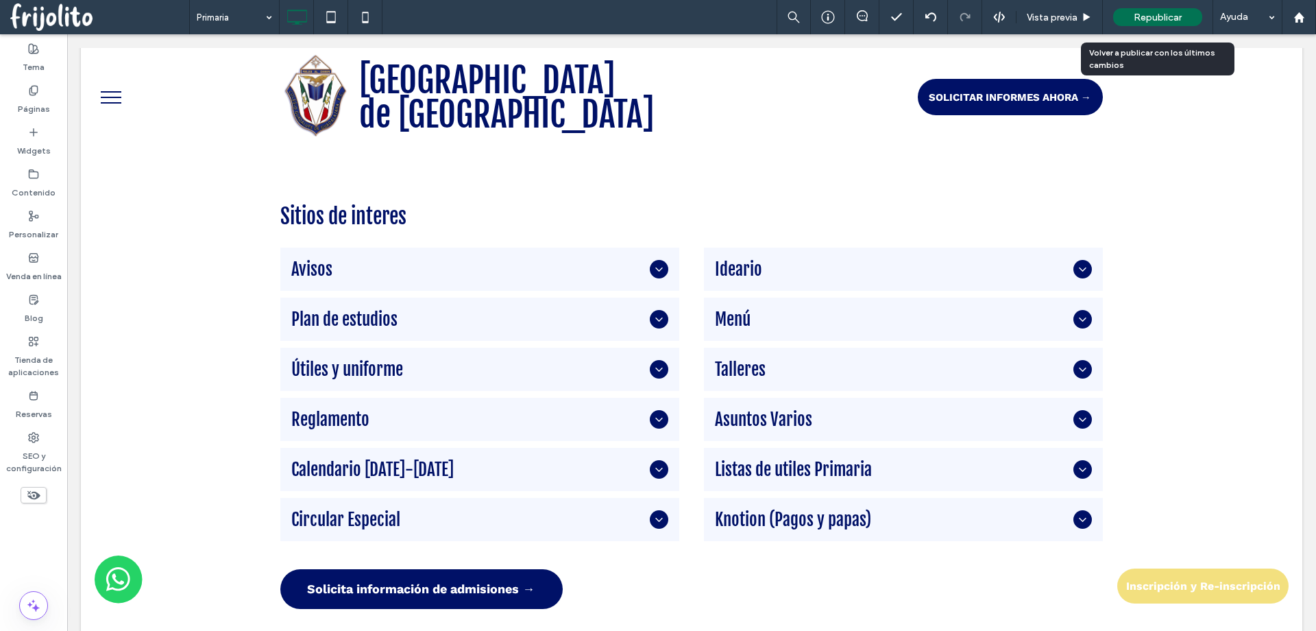
click at [1167, 24] on div "Republicar" at bounding box center [1157, 17] width 89 height 18
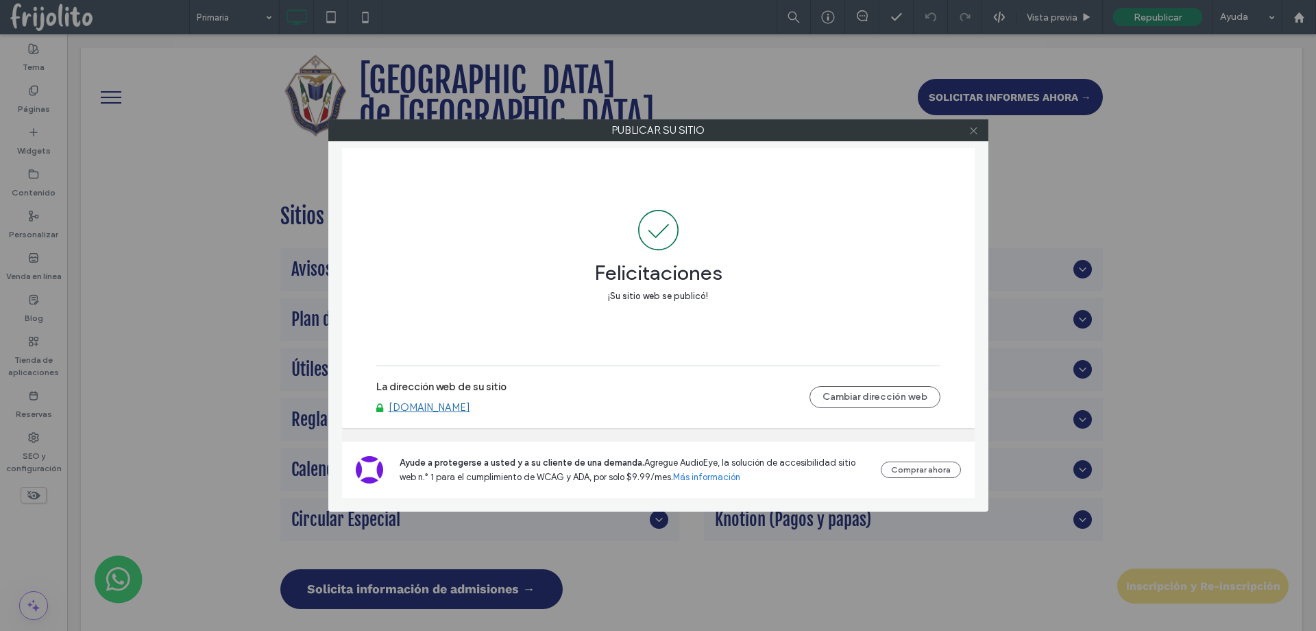
click at [977, 133] on icon at bounding box center [974, 130] width 10 height 10
